Goal: Information Seeking & Learning: Learn about a topic

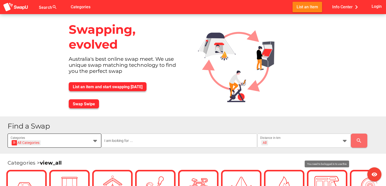
click at [96, 141] on icon at bounding box center [95, 141] width 6 height 6
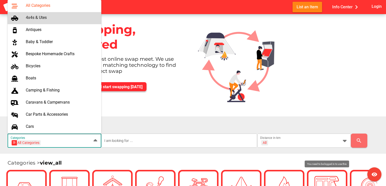
click at [39, 18] on div "4x4s & Utes" at bounding box center [61, 17] width 71 height 5
type input "4x4s & Utes"
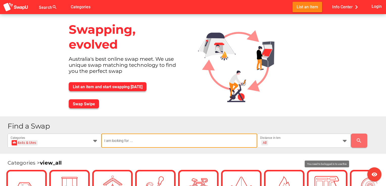
click at [132, 140] on input "text" at bounding box center [179, 141] width 150 height 14
type input "house"
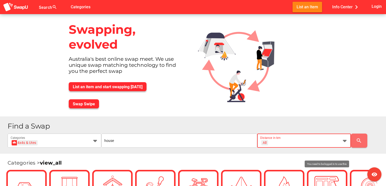
click at [345, 142] on icon at bounding box center [345, 141] width 6 height 6
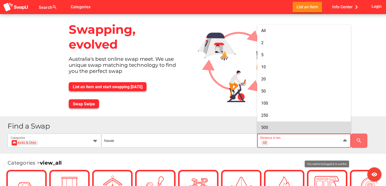
click at [269, 127] on div "500" at bounding box center [304, 127] width 86 height 5
type input "+ 500 km"
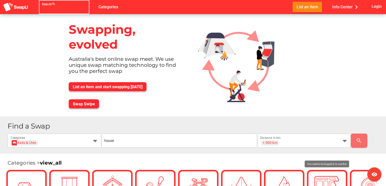
click at [44, 8] on div at bounding box center [59, 10] width 35 height 8
click at [113, 7] on div "Search search false Categories List an Item Info Center chevron_right Login" at bounding box center [193, 7] width 386 height 14
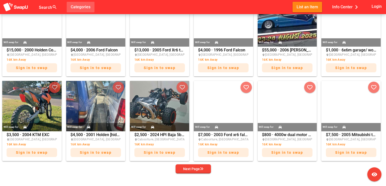
scroll to position [273, 0]
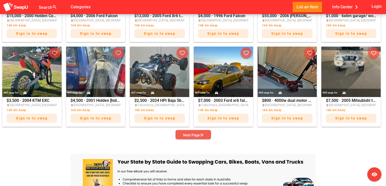
click at [197, 135] on div "Next Page" at bounding box center [193, 135] width 20 height 6
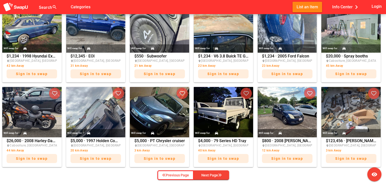
scroll to position [242, 0]
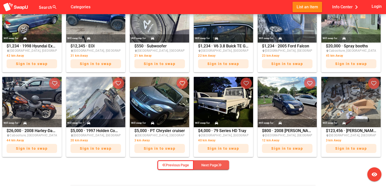
click at [217, 163] on div "Next Page" at bounding box center [211, 165] width 20 height 6
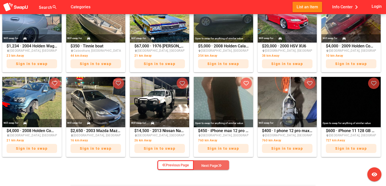
click at [210, 165] on div "Next Page" at bounding box center [211, 166] width 20 height 6
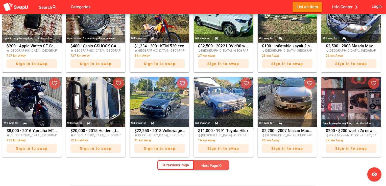
click at [212, 164] on div "Next Page" at bounding box center [211, 166] width 20 height 6
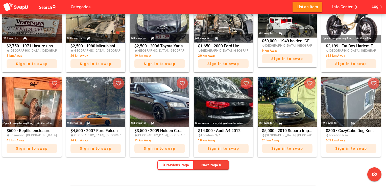
click at [276, 28] on img at bounding box center [287, 12] width 59 height 51
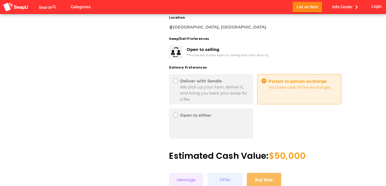
scroll to position [253, 0]
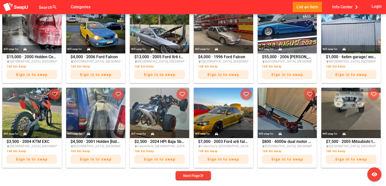
scroll to position [232, 0]
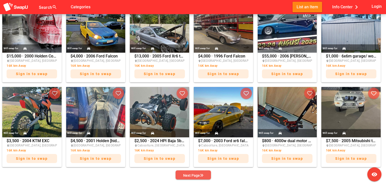
click at [200, 176] on icon "button" at bounding box center [202, 176] width 4 height 4
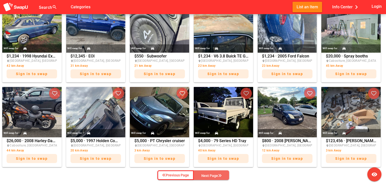
click at [200, 176] on span "Next Page" at bounding box center [211, 176] width 27 height 8
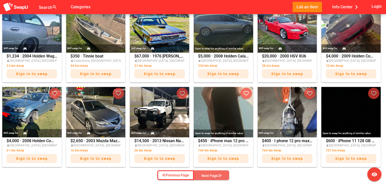
click at [200, 176] on span "Next Page" at bounding box center [211, 176] width 27 height 8
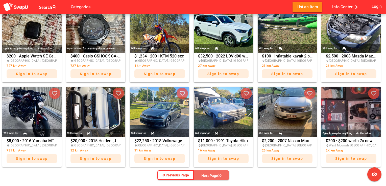
click at [200, 176] on span "Next Page" at bounding box center [211, 176] width 27 height 8
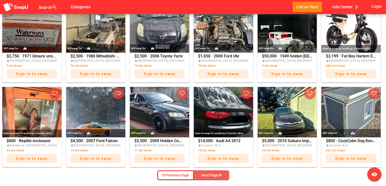
click at [200, 176] on span "Next Page" at bounding box center [211, 176] width 27 height 8
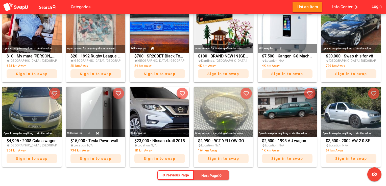
click at [206, 174] on div "Next Page" at bounding box center [211, 176] width 20 height 6
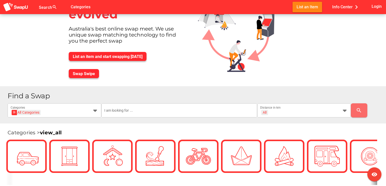
scroll to position [40, 0]
